Goal: Information Seeking & Learning: Find specific fact

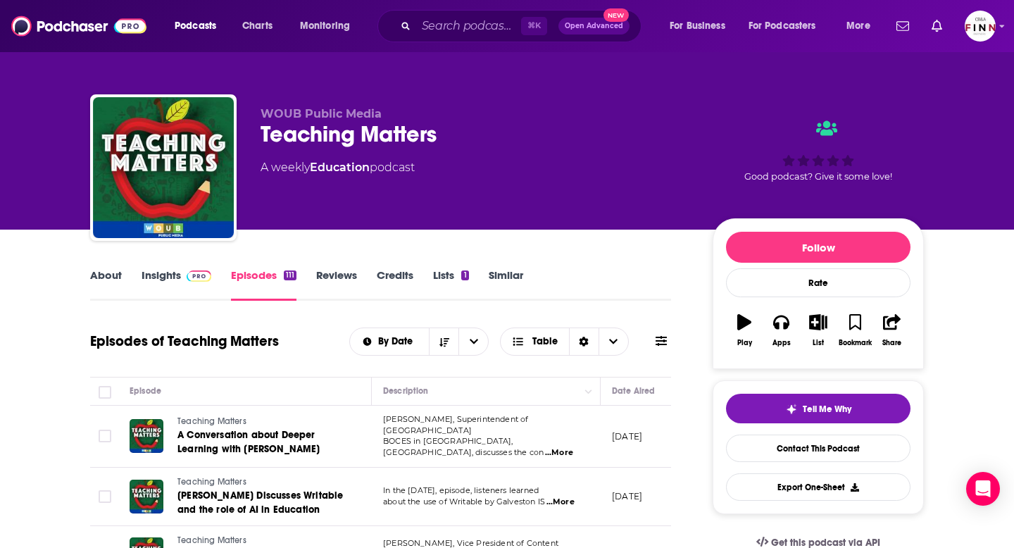
scroll to position [123, 0]
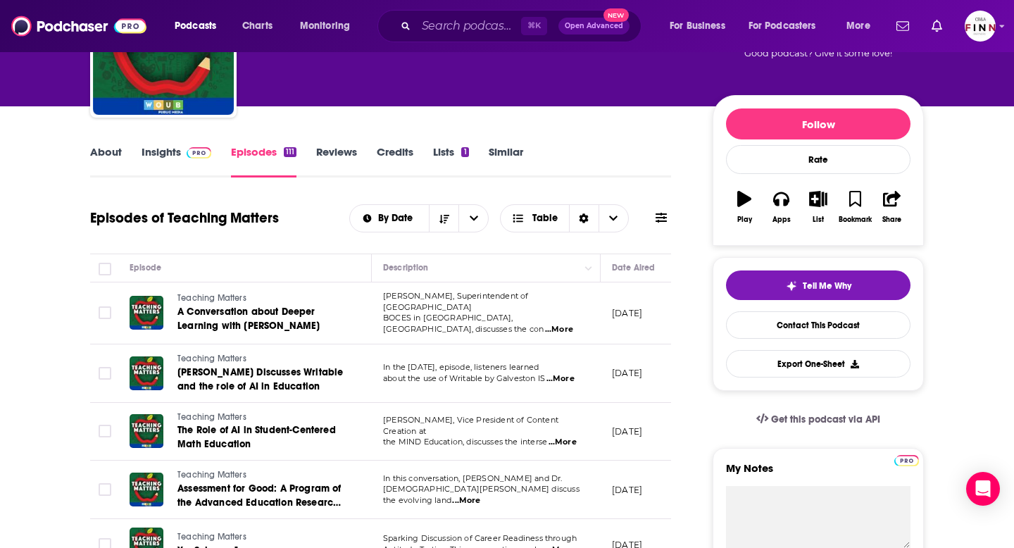
click at [111, 163] on link "About" at bounding box center [106, 161] width 32 height 32
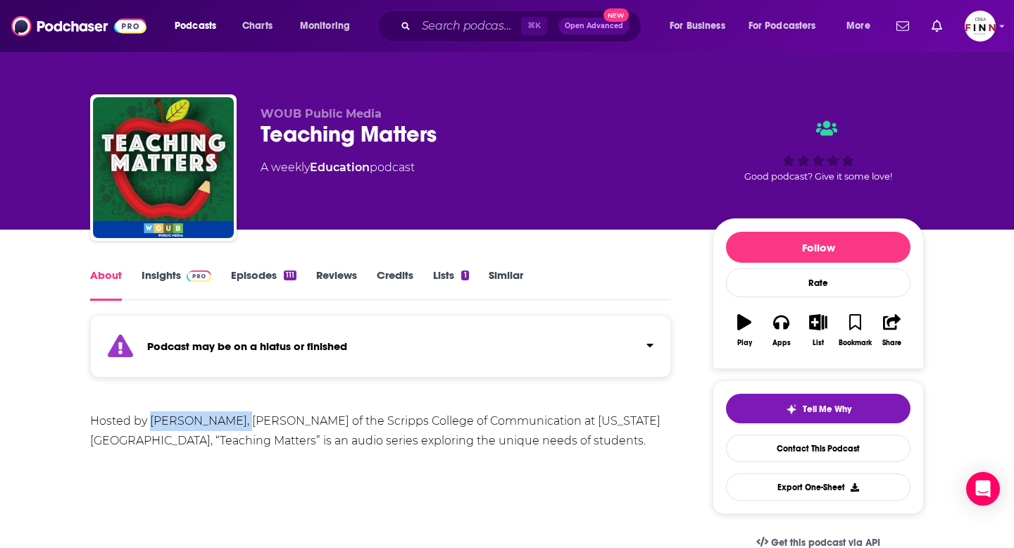
drag, startPoint x: 232, startPoint y: 420, endPoint x: 151, endPoint y: 423, distance: 80.3
click at [151, 423] on div "Hosted by [PERSON_NAME], [PERSON_NAME] of the Scripps College of Communication …" at bounding box center [380, 430] width 581 height 39
copy div "[PERSON_NAME]"
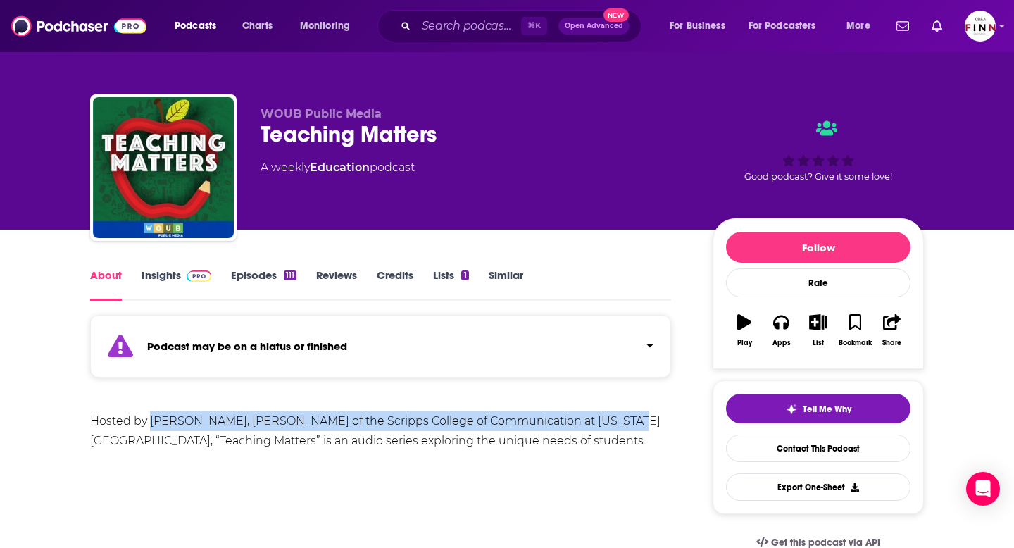
drag, startPoint x: 602, startPoint y: 423, endPoint x: 151, endPoint y: 426, distance: 450.1
click at [151, 426] on div "Hosted by [PERSON_NAME], [PERSON_NAME] of the Scripps College of Communication …" at bounding box center [380, 430] width 581 height 39
copy div "[PERSON_NAME], [PERSON_NAME] of the Scripps College of Communication at [US_STA…"
